Goal: Task Accomplishment & Management: Manage account settings

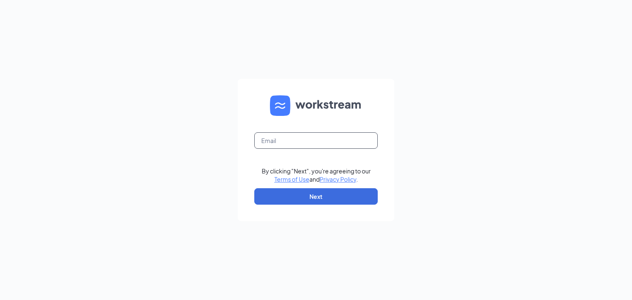
click at [283, 144] on input "text" at bounding box center [315, 140] width 123 height 16
type input "doyal.smith@yahoo.com"
click at [267, 198] on button "Next" at bounding box center [315, 196] width 123 height 16
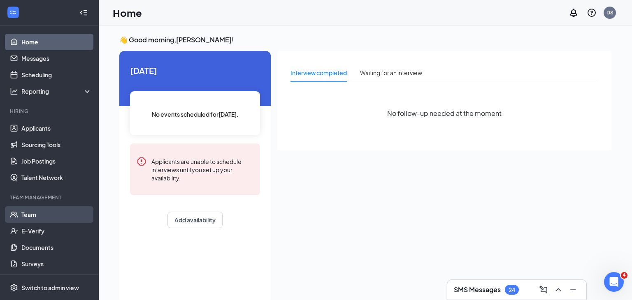
click at [24, 215] on link "Team" at bounding box center [56, 214] width 70 height 16
